Goal: Check status: Check status

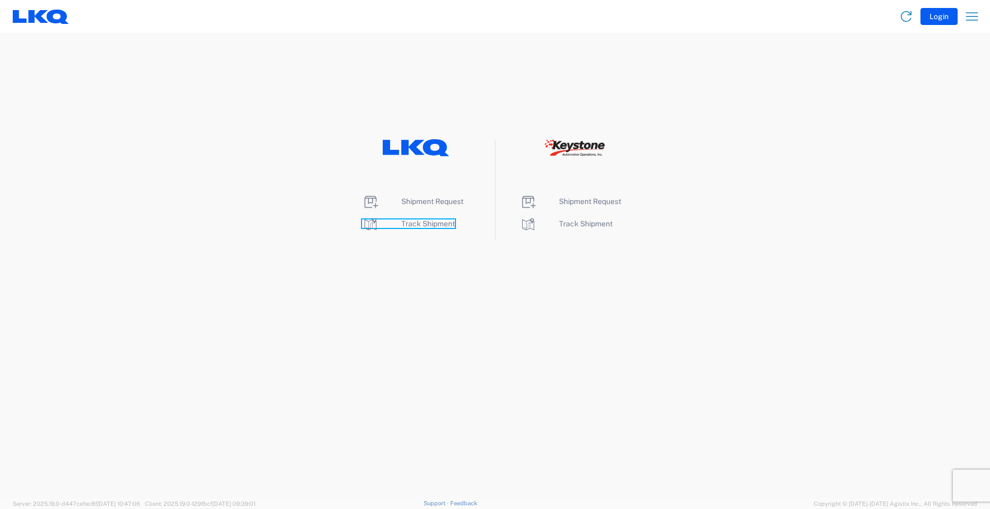
click at [428, 224] on span "Track Shipment" at bounding box center [428, 223] width 54 height 8
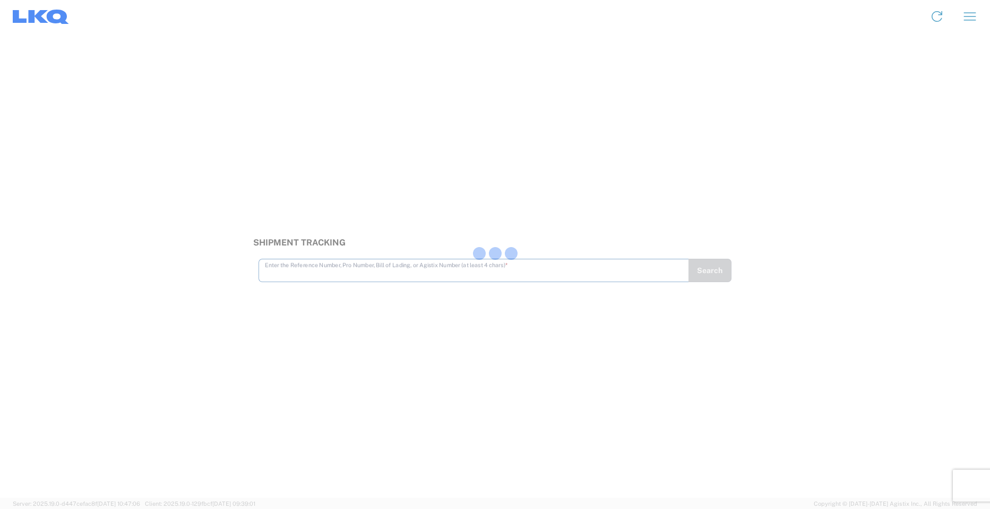
click at [343, 273] on div at bounding box center [495, 254] width 990 height 509
click at [333, 261] on input "text" at bounding box center [474, 264] width 418 height 19
type input "56356326"
click at [702, 272] on button "Search" at bounding box center [710, 270] width 44 height 23
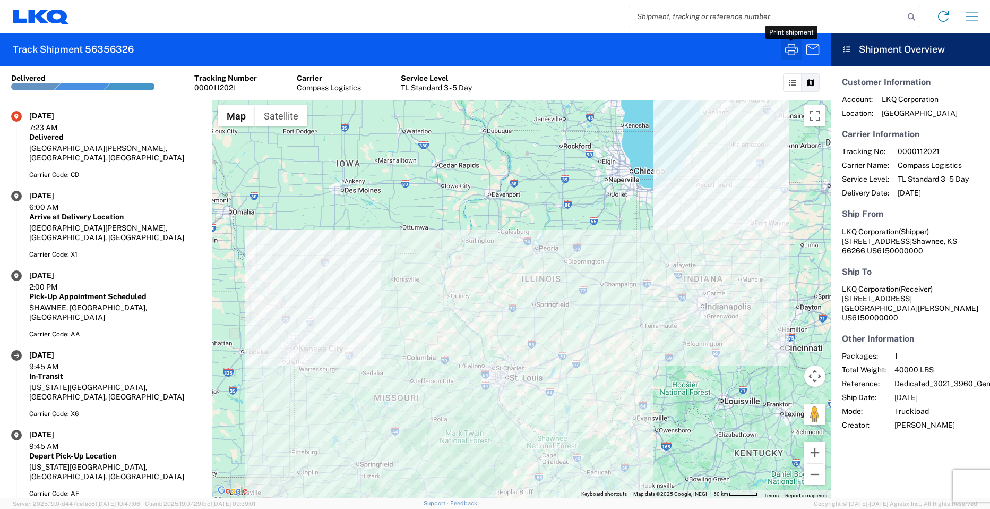
click at [790, 46] on icon "button" at bounding box center [791, 49] width 17 height 17
click at [753, 17] on input "search" at bounding box center [766, 16] width 275 height 20
type input "56495301"
click at [791, 46] on icon "button" at bounding box center [791, 49] width 17 height 17
click at [789, 48] on icon "button" at bounding box center [791, 49] width 17 height 17
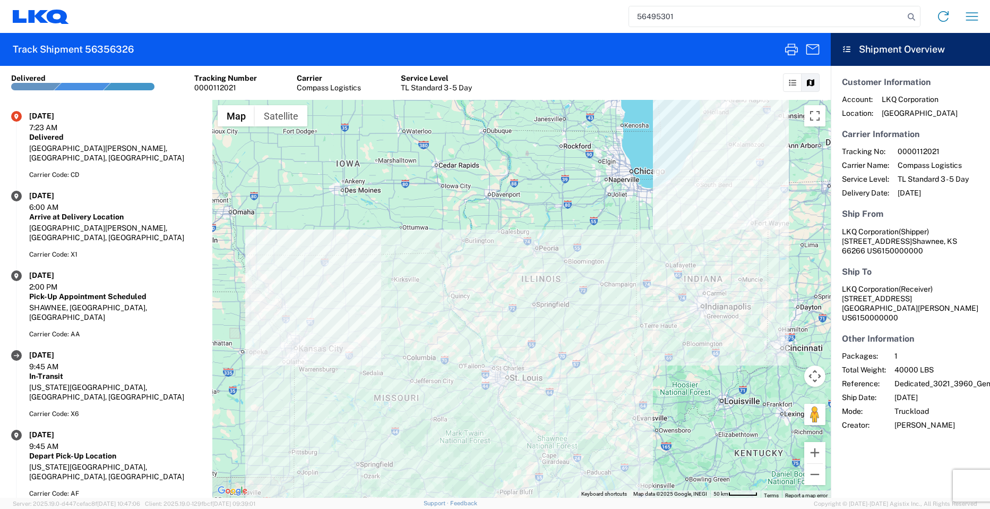
click at [710, 16] on input "56495301" at bounding box center [766, 16] width 275 height 20
click at [705, 15] on input "56495301" at bounding box center [766, 16] width 275 height 20
click at [908, 11] on icon at bounding box center [911, 17] width 15 height 15
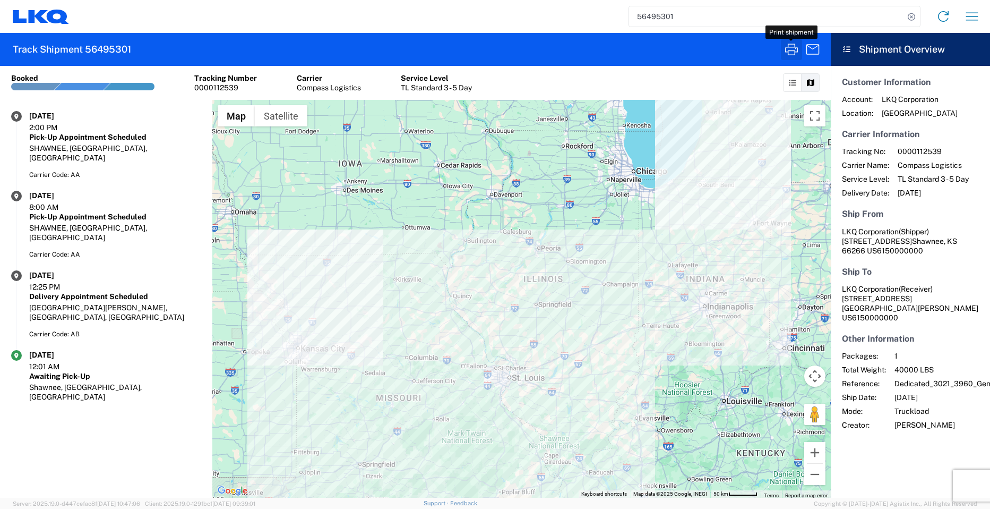
click at [785, 48] on icon "button" at bounding box center [791, 49] width 17 height 17
